Goal: Transaction & Acquisition: Book appointment/travel/reservation

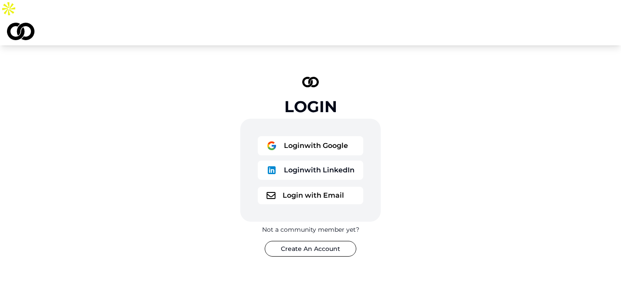
click at [306, 136] on button "Login with Google" at bounding box center [310, 145] width 105 height 19
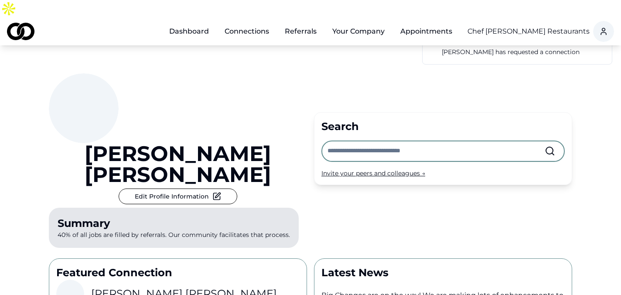
click at [560, 12] on html "Dashboard Connections Referrals Your Company Appointments Chef [PERSON_NAME] Re…" at bounding box center [310, 147] width 621 height 295
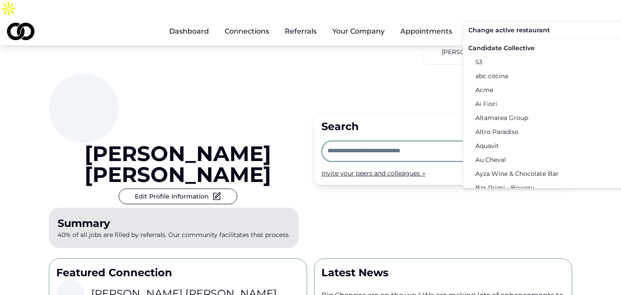
click at [517, 52] on div "Candidate Collective" at bounding box center [555, 48] width 180 height 14
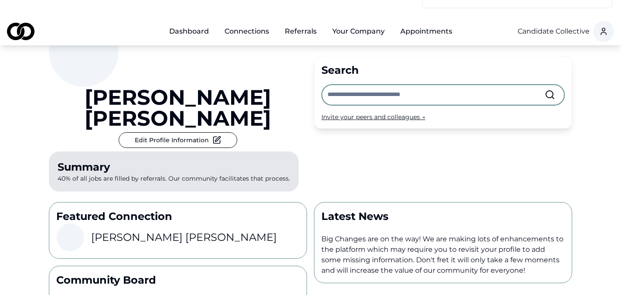
scroll to position [61, 0]
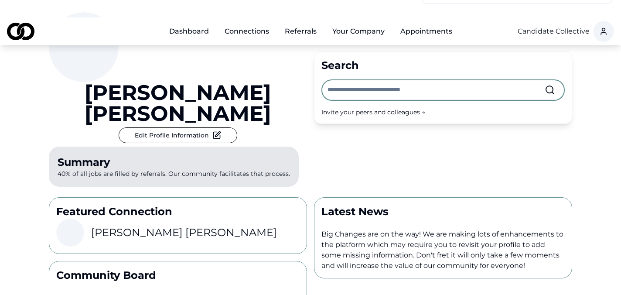
click at [367, 80] on input "text" at bounding box center [435, 89] width 217 height 19
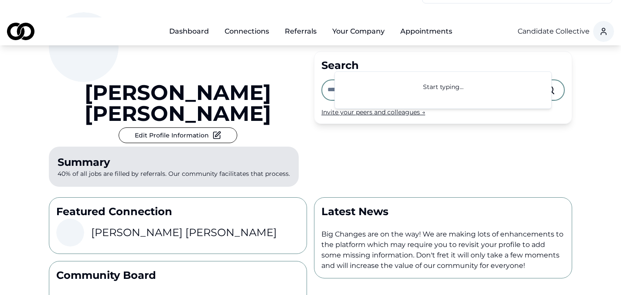
click at [305, 78] on div "[PERSON_NAME] Edit Profile Information Summary 40% of all jobs are filled by re…" at bounding box center [178, 101] width 258 height 178
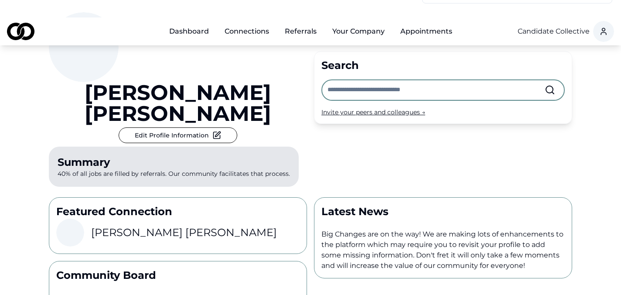
click at [394, 108] on div "Invite your peers and colleagues →" at bounding box center [442, 112] width 243 height 9
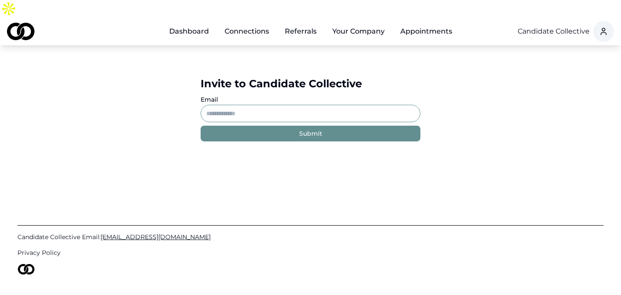
click at [261, 105] on input "Email" at bounding box center [311, 113] width 220 height 17
click at [195, 23] on link "Dashboard" at bounding box center [189, 31] width 54 height 17
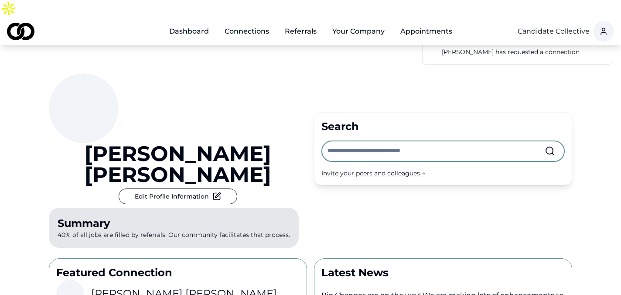
click at [235, 23] on link "Connections" at bounding box center [247, 31] width 58 height 17
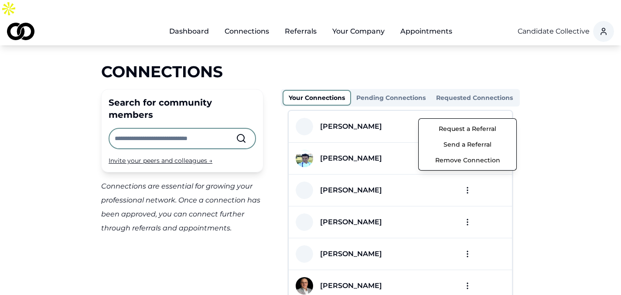
click at [469, 108] on html "Dashboard Connections Referrals Your Company Appointments Candidate Collective …" at bounding box center [310, 147] width 621 height 295
click at [474, 140] on button "Send a Referral" at bounding box center [467, 144] width 93 height 16
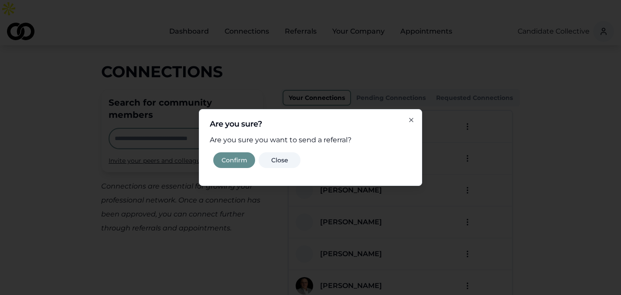
click at [233, 159] on button "Confirm" at bounding box center [234, 160] width 42 height 16
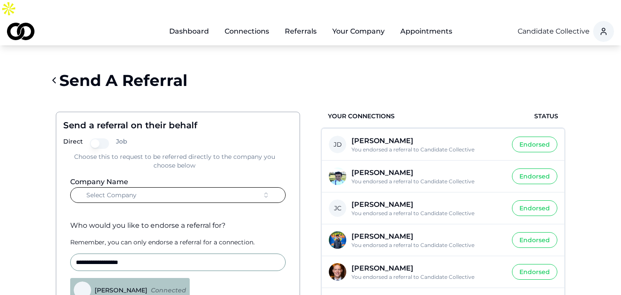
click at [206, 187] on button "Select Company" at bounding box center [177, 195] width 215 height 16
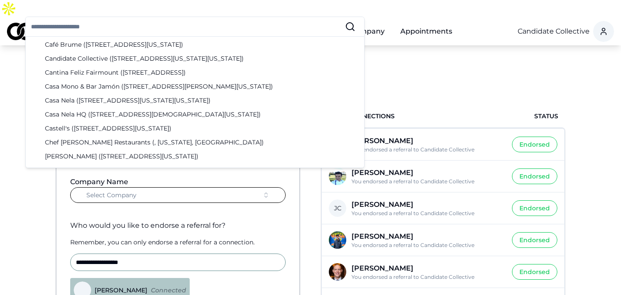
scroll to position [404, 0]
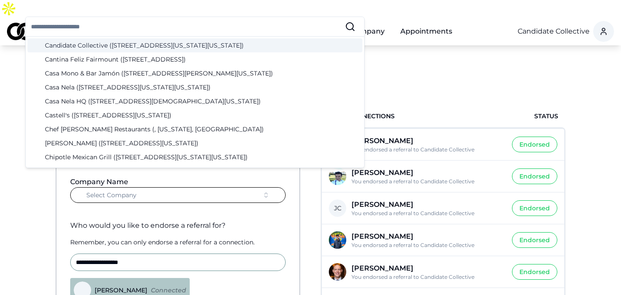
click at [121, 46] on div "Candidate Collective ([STREET_ADDRESS][US_STATE][US_STATE])" at bounding box center [194, 45] width 335 height 14
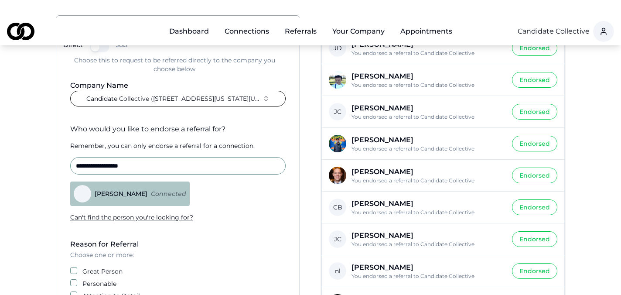
scroll to position [122, 0]
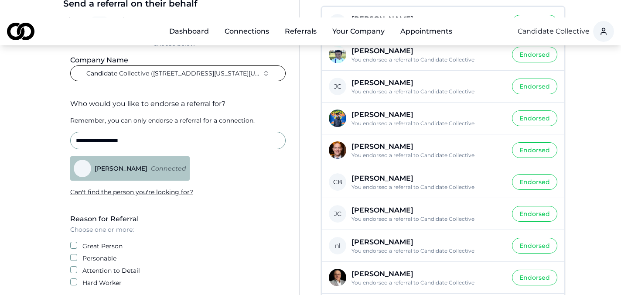
click at [82, 241] on label "Great Person" at bounding box center [102, 245] width 40 height 9
click at [77, 241] on button "Great Person" at bounding box center [73, 244] width 7 height 7
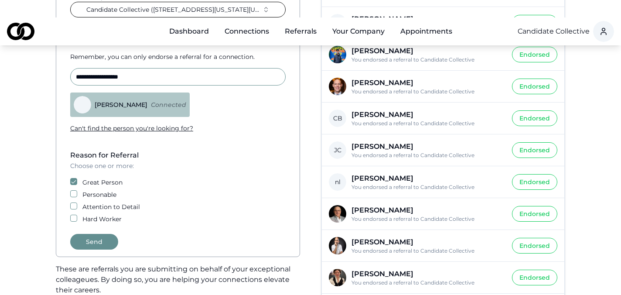
scroll to position [189, 0]
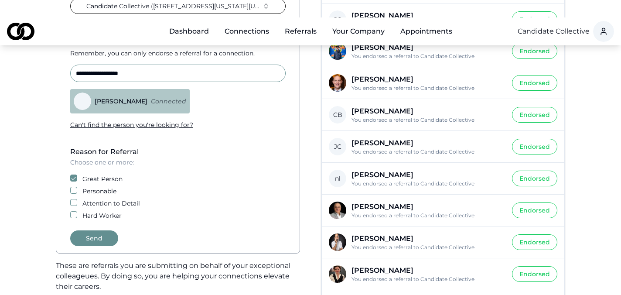
click at [96, 230] on button "Send" at bounding box center [94, 238] width 48 height 16
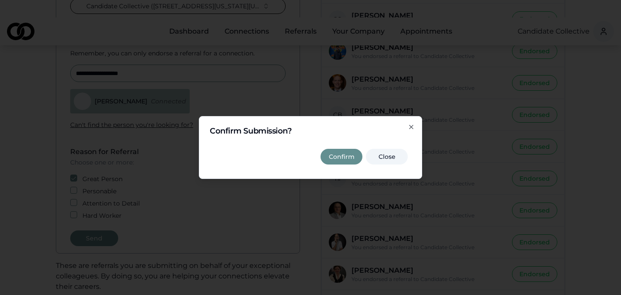
click at [331, 153] on button "Confirm" at bounding box center [341, 157] width 42 height 16
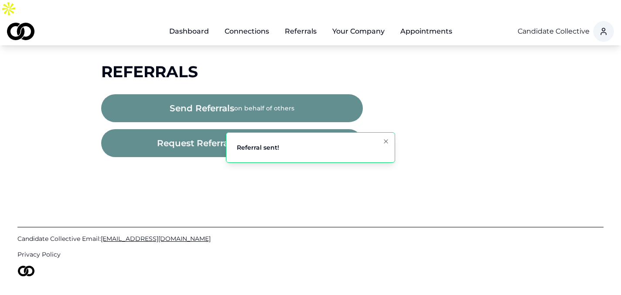
click at [345, 23] on button "Your Company" at bounding box center [358, 31] width 66 height 17
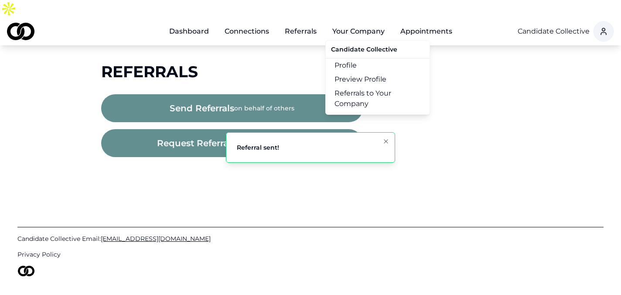
click at [357, 86] on link "Referrals to Your Company" at bounding box center [378, 98] width 104 height 24
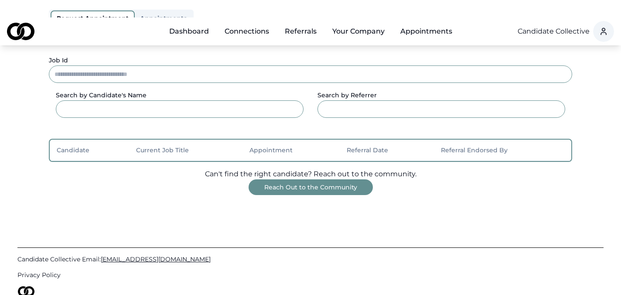
scroll to position [117, 0]
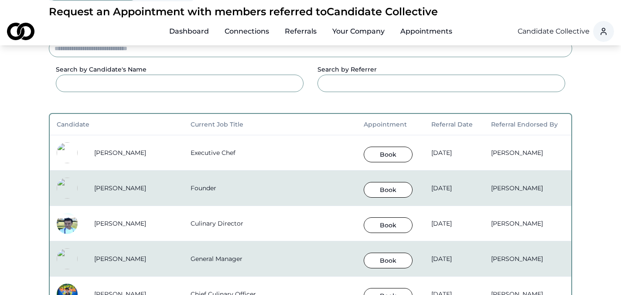
click at [364, 146] on button "Book" at bounding box center [388, 154] width 49 height 16
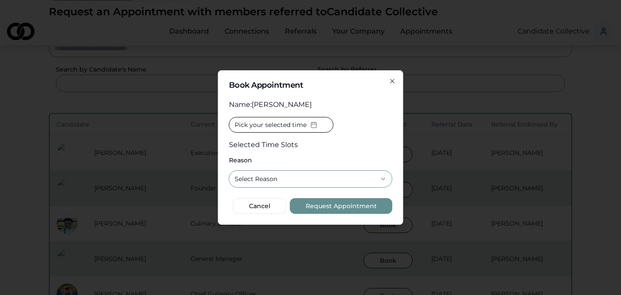
click at [302, 173] on button "Select Reason" at bounding box center [310, 178] width 163 height 17
click at [393, 81] on icon "button" at bounding box center [392, 81] width 7 height 7
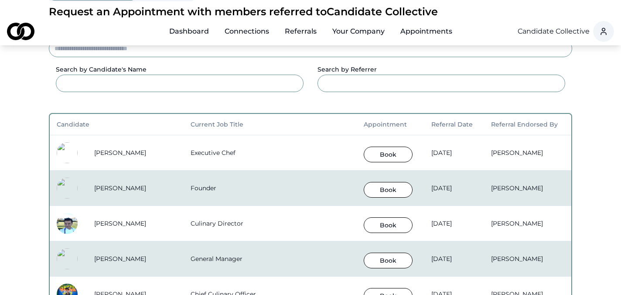
scroll to position [0, 0]
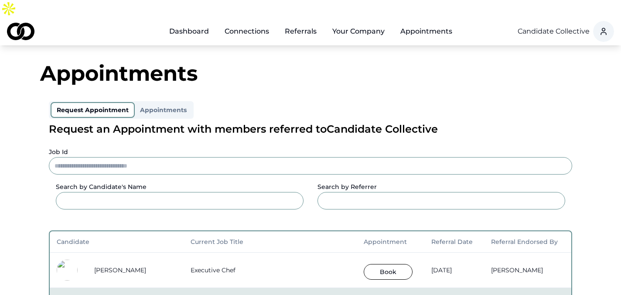
click at [169, 36] on div "Main" at bounding box center [169, 36] width 0 height 0
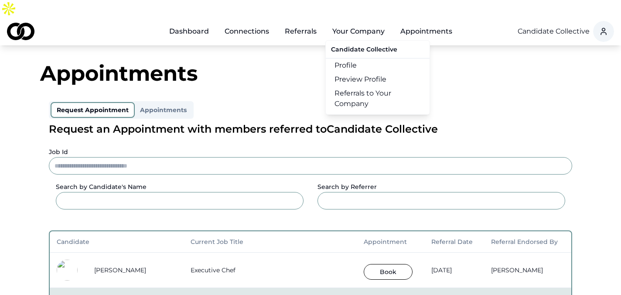
click at [364, 86] on link "Referrals to Your Company" at bounding box center [378, 98] width 104 height 24
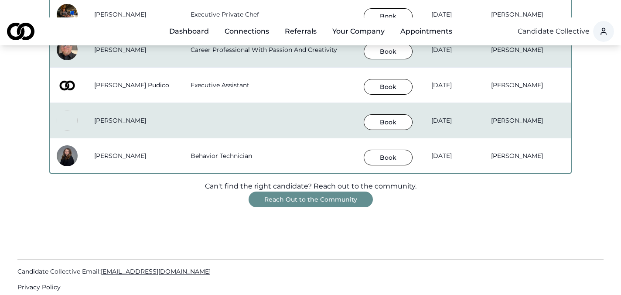
scroll to position [788, 0]
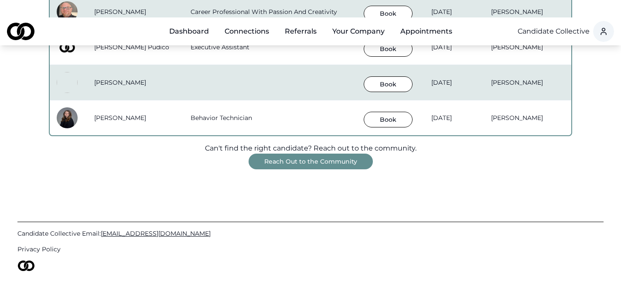
click at [326, 153] on button "Reach Out to the Community" at bounding box center [310, 161] width 124 height 16
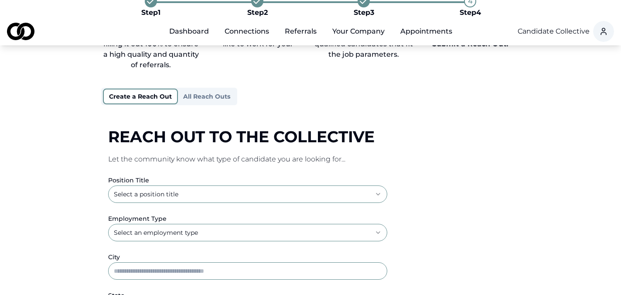
scroll to position [68, 0]
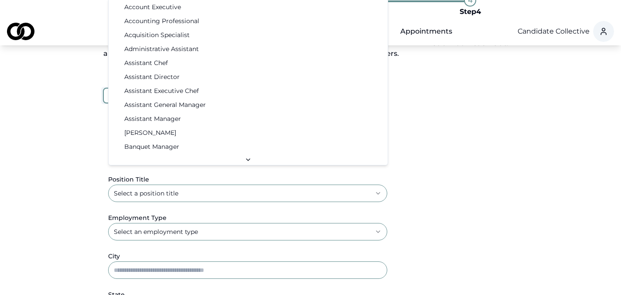
click at [221, 177] on html "**********" at bounding box center [310, 79] width 621 height 295
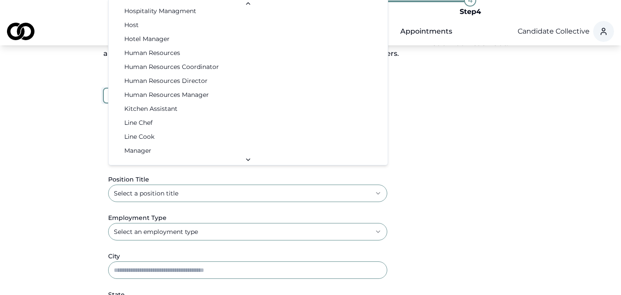
scroll to position [980, 0]
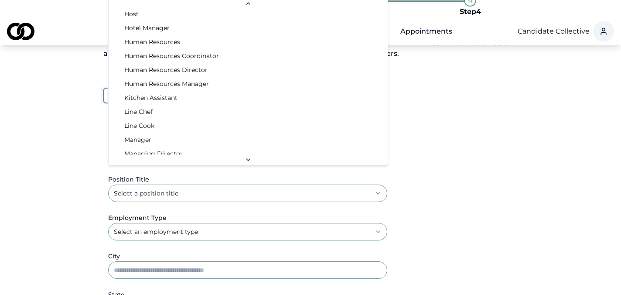
click at [455, 153] on html "**********" at bounding box center [310, 79] width 621 height 295
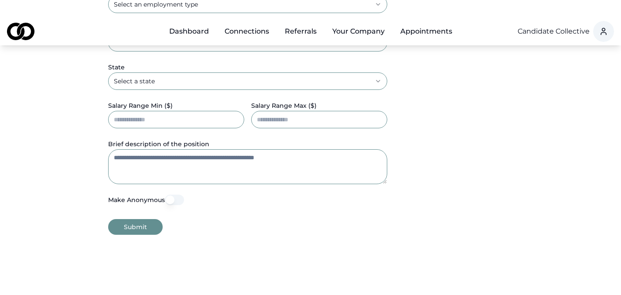
scroll to position [320, 0]
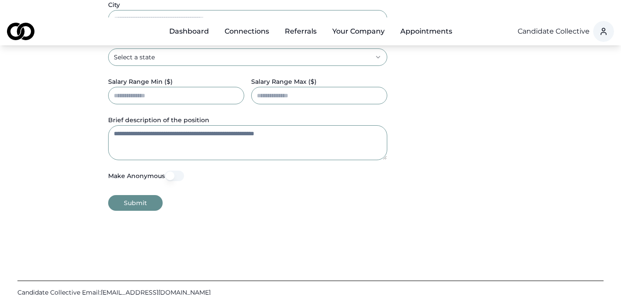
click at [171, 170] on button "Make Anonymous" at bounding box center [174, 175] width 19 height 10
click at [180, 170] on button "Make Anonymous" at bounding box center [174, 175] width 19 height 10
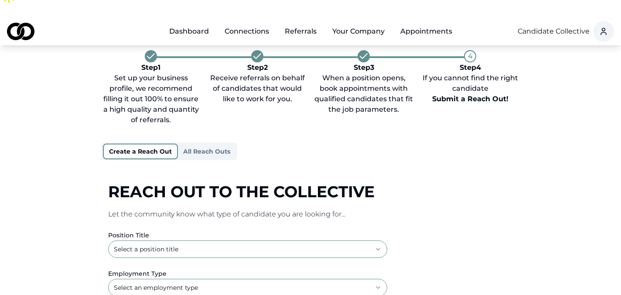
scroll to position [0, 0]
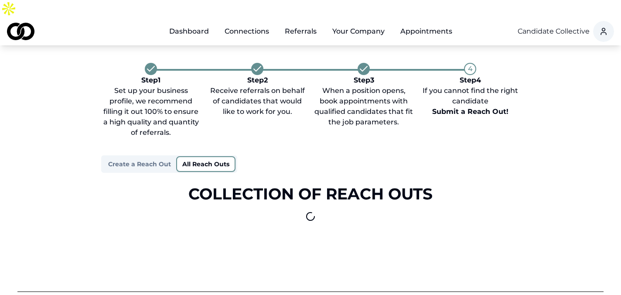
click at [201, 156] on button "All Reach Outs" at bounding box center [205, 164] width 59 height 16
